Goal: Task Accomplishment & Management: Manage account settings

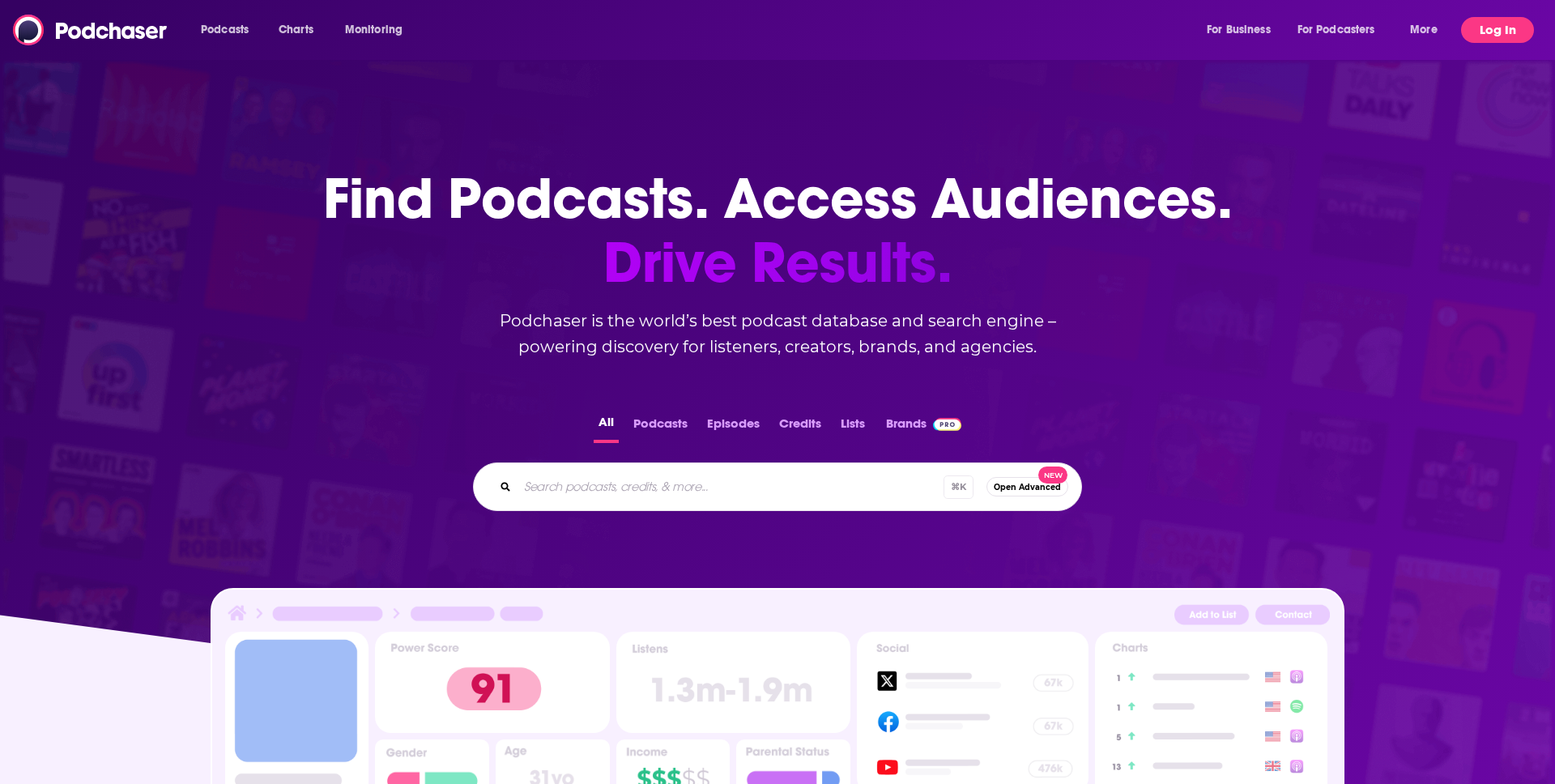
click at [1503, 23] on button "Log In" at bounding box center [1498, 30] width 73 height 26
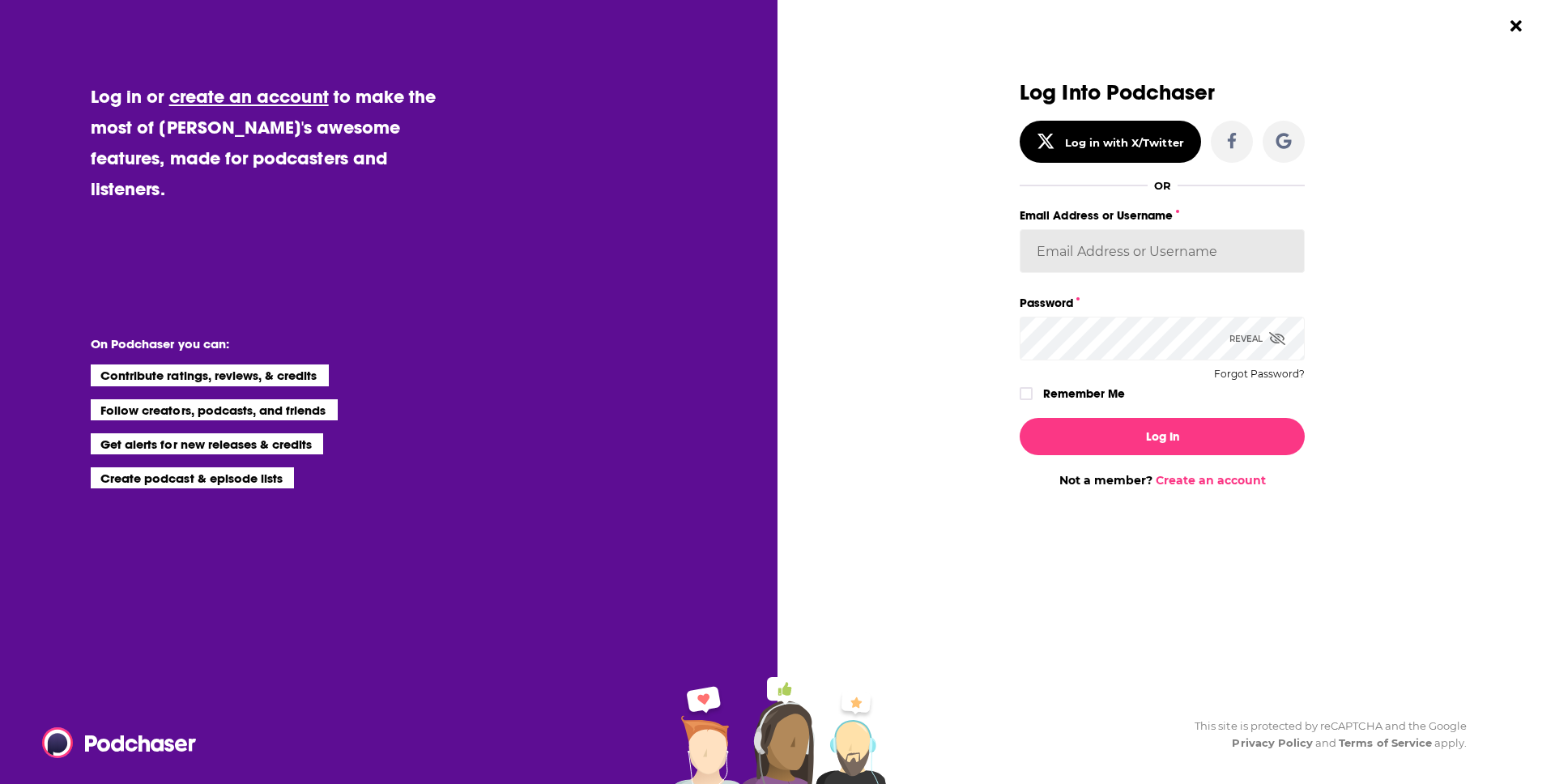
click at [1115, 263] on input "Email Address or Username" at bounding box center [1163, 250] width 285 height 44
type input "[EMAIL_ADDRESS][DOMAIN_NAME]"
click at [1150, 442] on button "Log In" at bounding box center [1163, 437] width 285 height 38
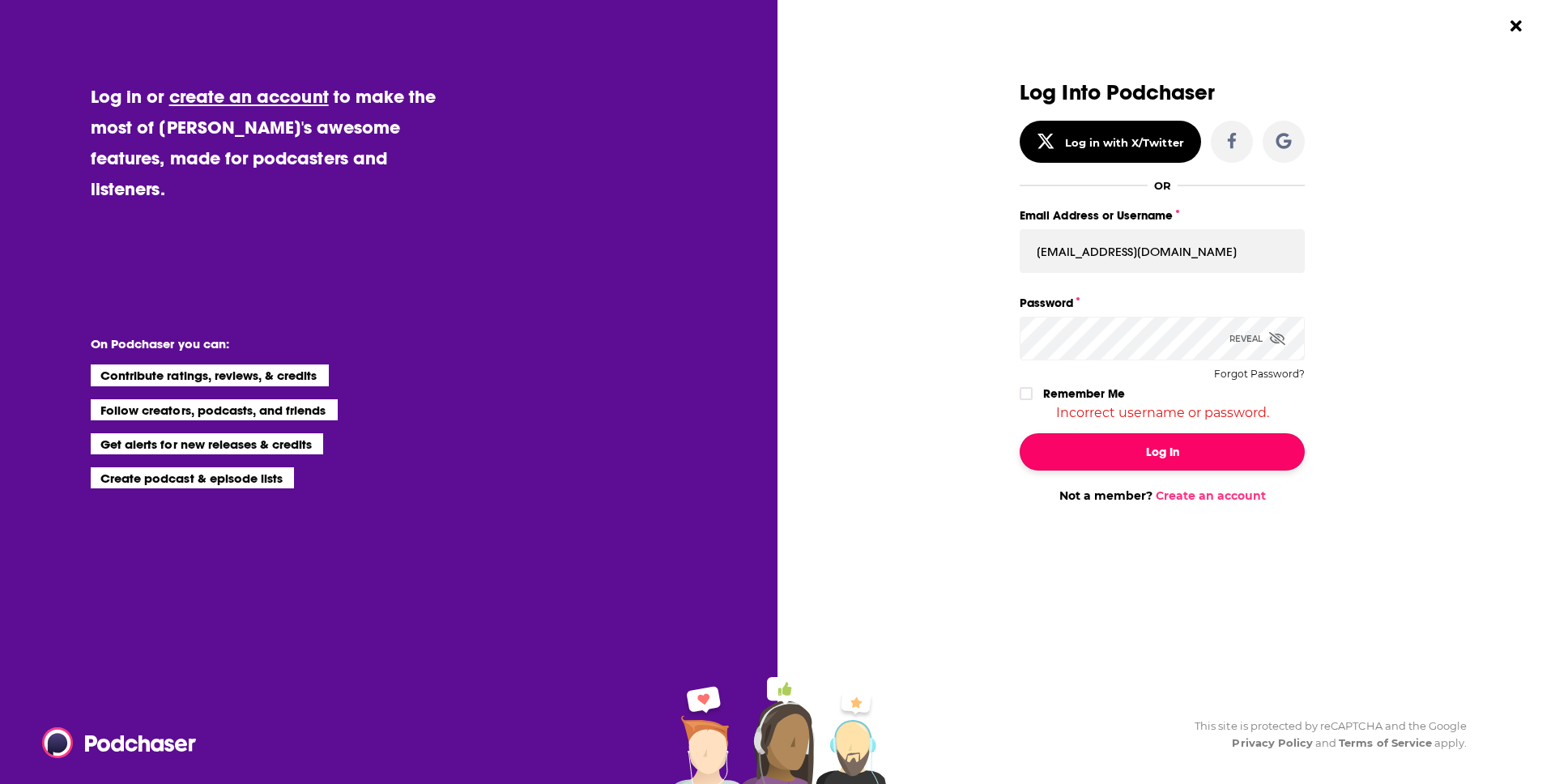
click at [1156, 453] on button "Log In" at bounding box center [1163, 452] width 285 height 38
click at [1257, 342] on div "Reveal" at bounding box center [1258, 339] width 55 height 44
click at [1203, 446] on button "Log In" at bounding box center [1163, 452] width 285 height 38
click at [1158, 234] on input "[EMAIL_ADDRESS][DOMAIN_NAME]" at bounding box center [1163, 250] width 285 height 44
click at [1032, 390] on label "Dialog" at bounding box center [1026, 393] width 13 height 13
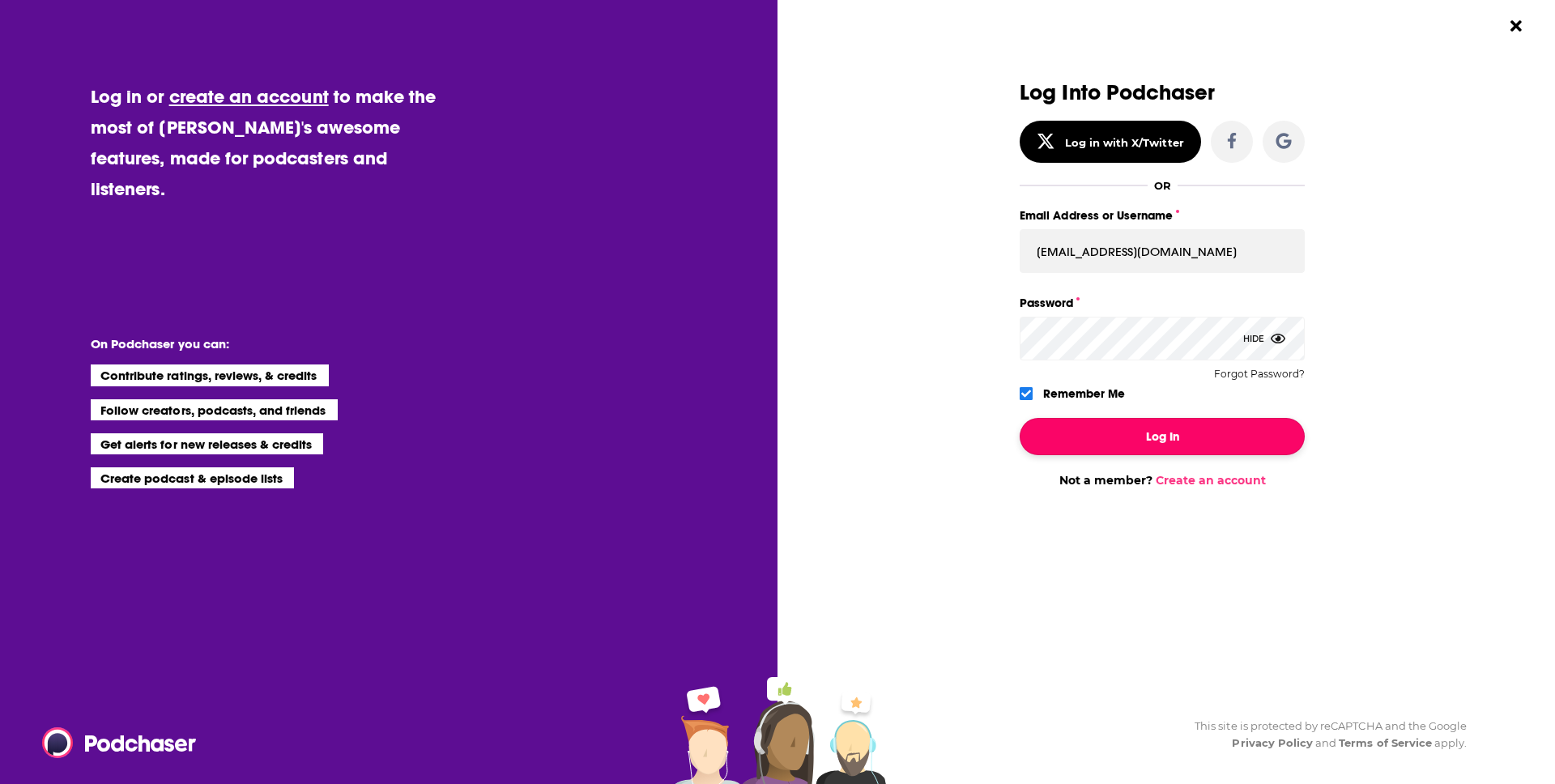
click at [1096, 439] on button "Log In" at bounding box center [1163, 437] width 285 height 38
